Goal: Task Accomplishment & Management: Manage account settings

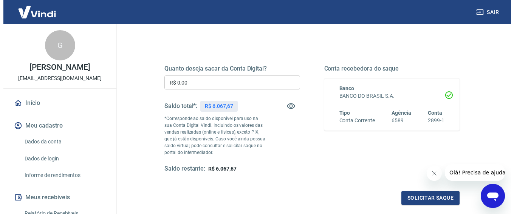
scroll to position [126, 0]
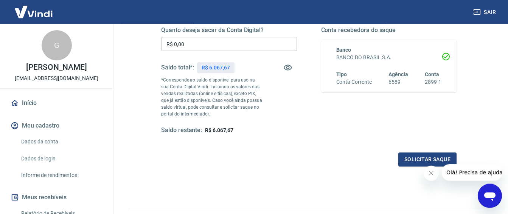
drag, startPoint x: 511, startPoint y: 134, endPoint x: 25, endPoint y: 8, distance: 501.4
click at [417, 158] on button "Solicitar saque" at bounding box center [427, 160] width 58 height 14
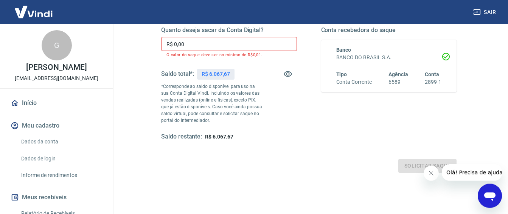
click at [185, 43] on input "R$ 0,00" at bounding box center [229, 44] width 136 height 14
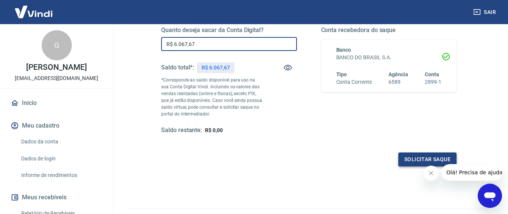
type input "R$ 6.067,67"
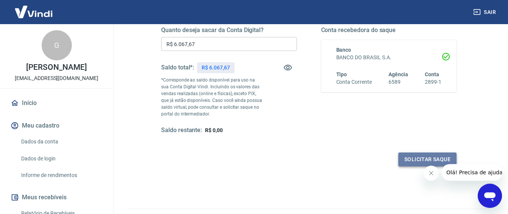
click at [416, 158] on button "Solicitar saque" at bounding box center [427, 160] width 58 height 14
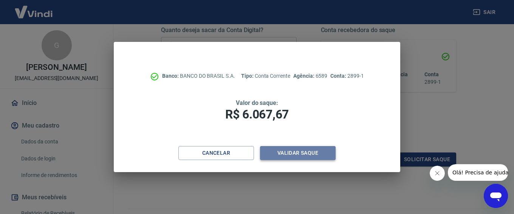
click at [293, 152] on button "Validar saque" at bounding box center [298, 153] width 76 height 14
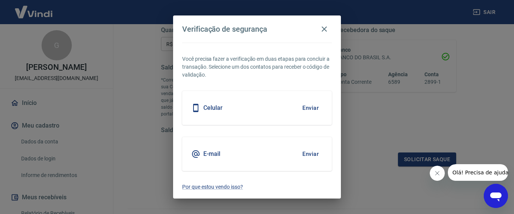
click at [310, 108] on button "Enviar" at bounding box center [310, 108] width 25 height 16
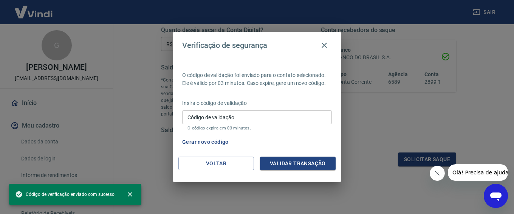
click at [276, 119] on input "Código de validação" at bounding box center [257, 117] width 150 height 14
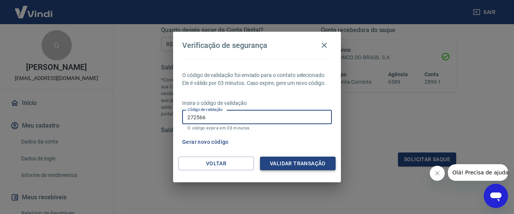
type input "272566"
click at [293, 160] on button "Validar transação" at bounding box center [298, 164] width 76 height 14
